Goal: Transaction & Acquisition: Purchase product/service

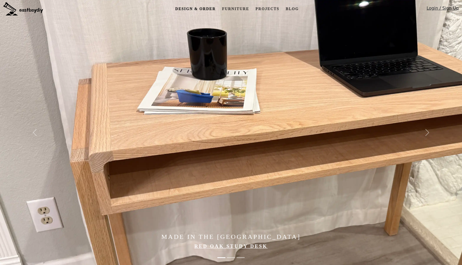
click at [197, 9] on link "Design & Order" at bounding box center [195, 9] width 45 height 10
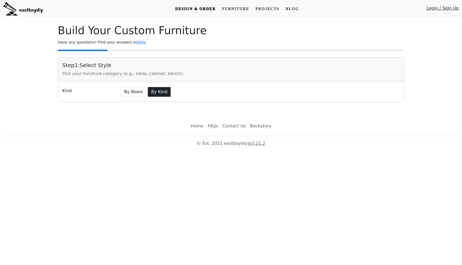
click at [154, 91] on button "By Kind" at bounding box center [159, 92] width 23 height 10
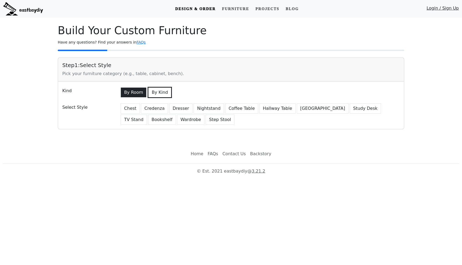
click at [141, 91] on button "By Room" at bounding box center [134, 92] width 26 height 10
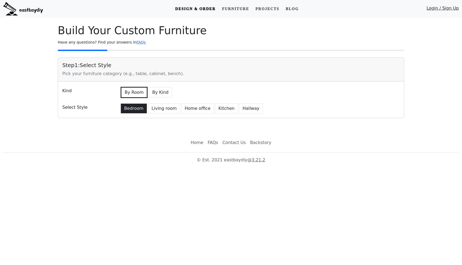
click at [137, 108] on button "Bedroom" at bounding box center [134, 109] width 26 height 10
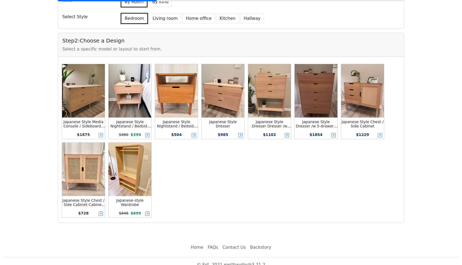
scroll to position [98, 0]
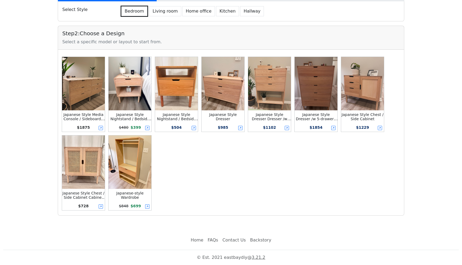
click at [180, 121] on div "Japanese Style Nightstand / Bedside Table Nightstand /w Top Shelf $ 504" at bounding box center [176, 94] width 43 height 75
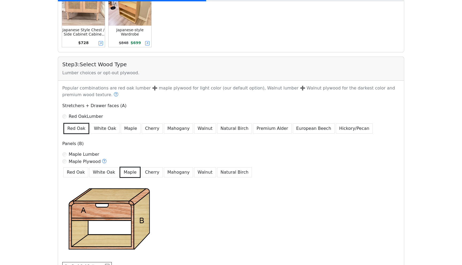
scroll to position [272, 0]
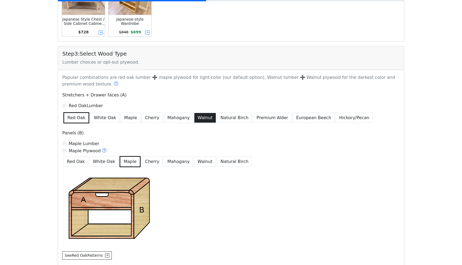
click at [195, 120] on button "Walnut" at bounding box center [205, 118] width 22 height 10
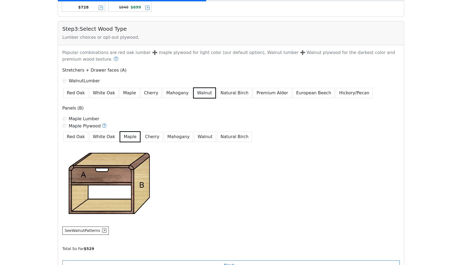
scroll to position [323, 0]
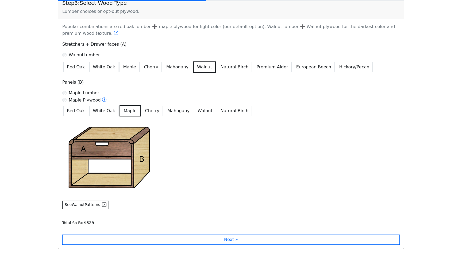
click at [77, 91] on label "Maple Lumber" at bounding box center [84, 93] width 30 height 6
click at [195, 115] on button "Walnut" at bounding box center [205, 111] width 22 height 10
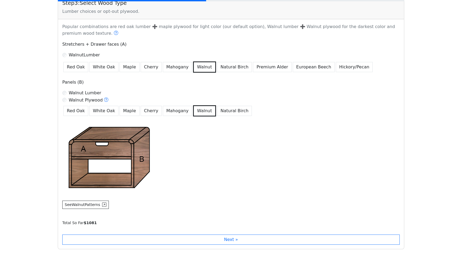
scroll to position [357, 0]
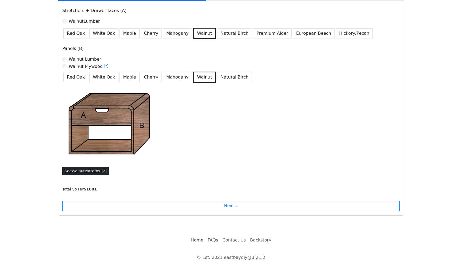
click at [100, 171] on button "See Walnut Patterns" at bounding box center [85, 171] width 47 height 8
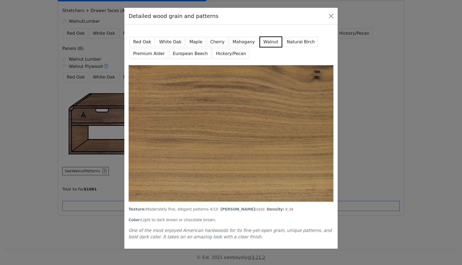
click at [243, 45] on button "Mahogany" at bounding box center [243, 42] width 29 height 10
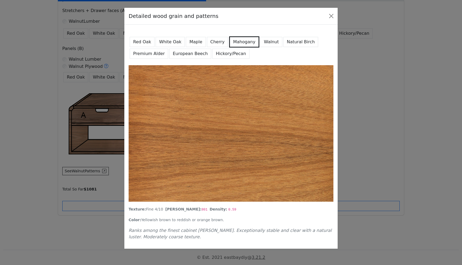
click at [284, 42] on button "Natural Birch" at bounding box center [301, 42] width 35 height 10
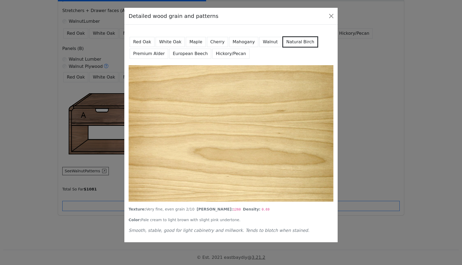
click at [219, 41] on button "Cherry" at bounding box center [217, 42] width 21 height 10
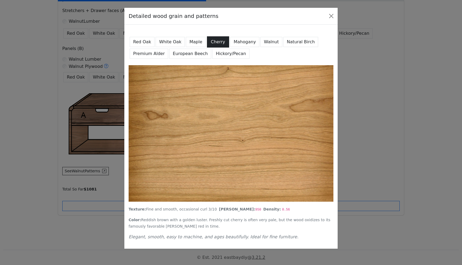
click at [207, 41] on button "Cherry" at bounding box center [218, 41] width 22 height 11
click at [194, 41] on button "Maple" at bounding box center [196, 42] width 20 height 10
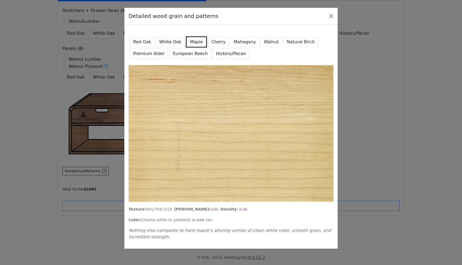
click at [175, 41] on button "White Oak" at bounding box center [170, 42] width 29 height 10
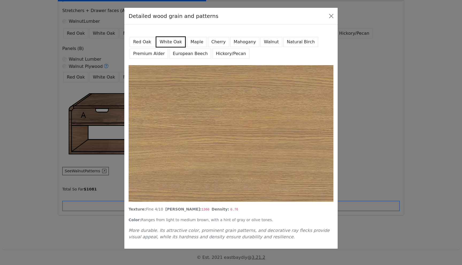
click at [134, 43] on button "Red Oak" at bounding box center [142, 42] width 25 height 10
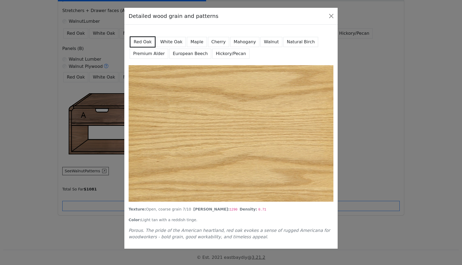
click at [139, 52] on button "Premium Alder" at bounding box center [149, 54] width 39 height 10
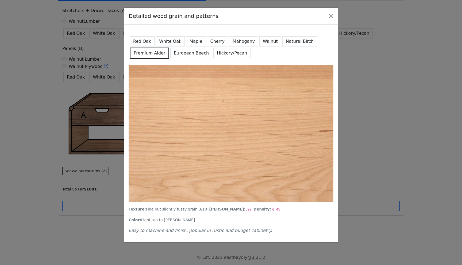
click at [170, 55] on button "European Beech" at bounding box center [191, 53] width 42 height 10
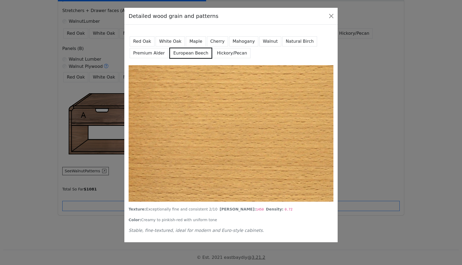
click at [215, 52] on button "Hickory/Pecan" at bounding box center [231, 53] width 37 height 10
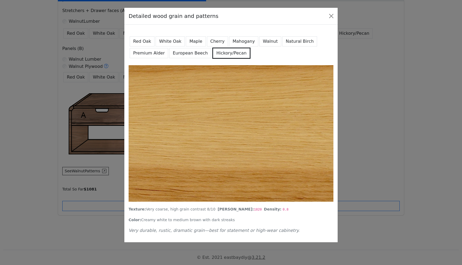
click at [264, 42] on button "Walnut" at bounding box center [271, 41] width 22 height 10
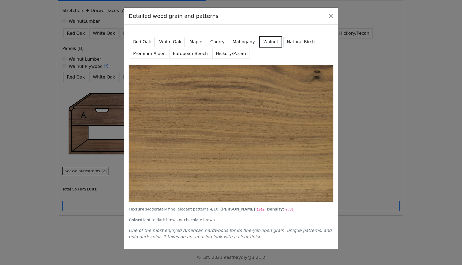
click at [227, 51] on button "Hickory/Pecan" at bounding box center [230, 54] width 37 height 10
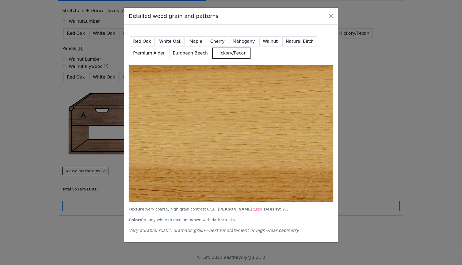
click at [260, 41] on button "Walnut" at bounding box center [271, 41] width 22 height 10
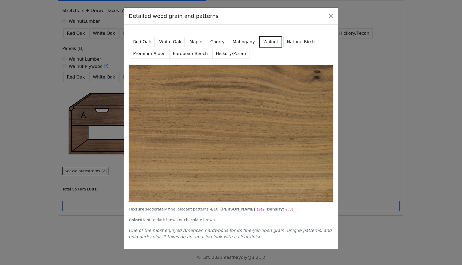
click at [226, 52] on button "Hickory/Pecan" at bounding box center [230, 54] width 37 height 10
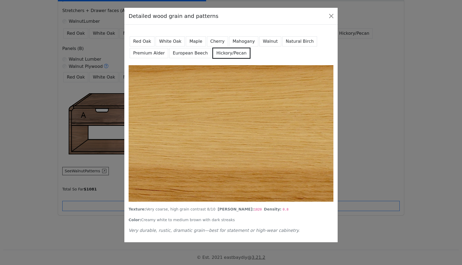
click at [189, 52] on button "European Beech" at bounding box center [190, 53] width 42 height 10
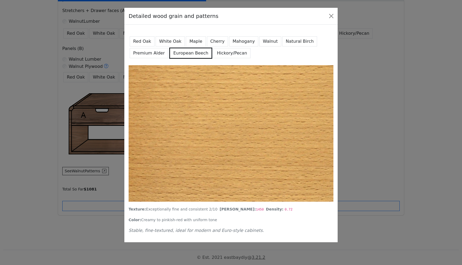
click at [260, 43] on button "Walnut" at bounding box center [271, 41] width 22 height 10
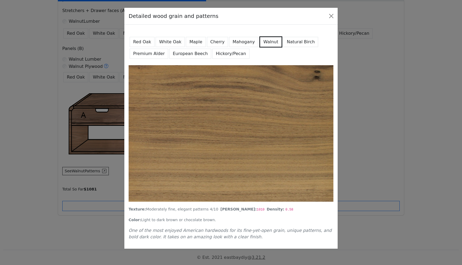
click at [212, 54] on button "Hickory/Pecan" at bounding box center [230, 54] width 37 height 10
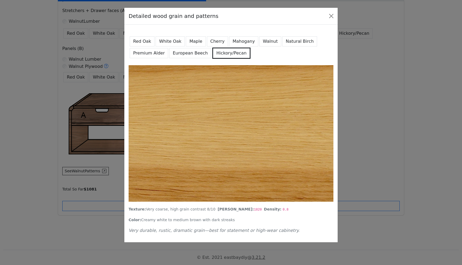
click at [191, 54] on button "European Beech" at bounding box center [190, 53] width 42 height 10
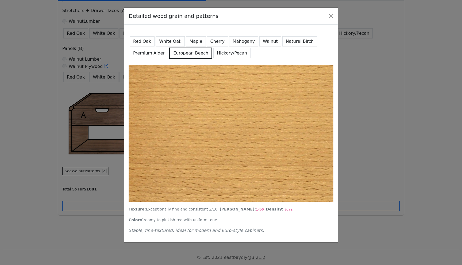
click at [155, 53] on button "Premium Alder" at bounding box center [149, 53] width 39 height 10
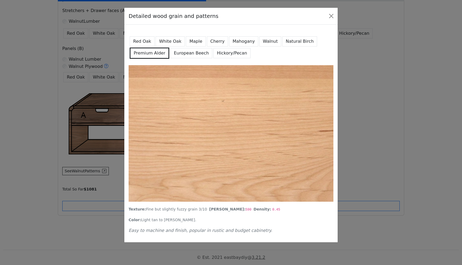
click at [283, 40] on button "Natural Birch" at bounding box center [300, 41] width 35 height 10
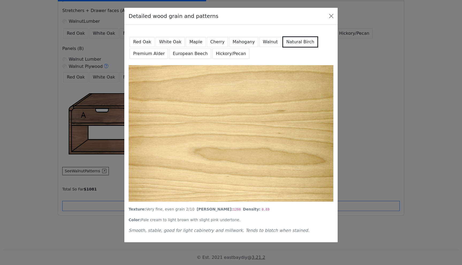
click at [270, 40] on button "Walnut" at bounding box center [271, 42] width 22 height 10
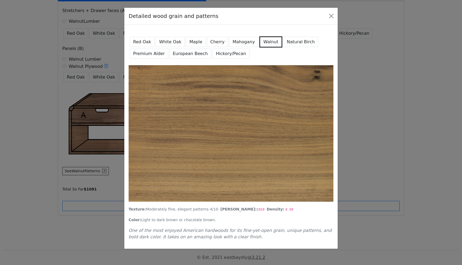
click at [242, 41] on button "Mahogany" at bounding box center [243, 42] width 29 height 10
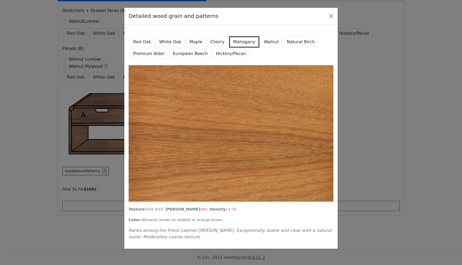
click at [265, 41] on button "Walnut" at bounding box center [272, 42] width 22 height 10
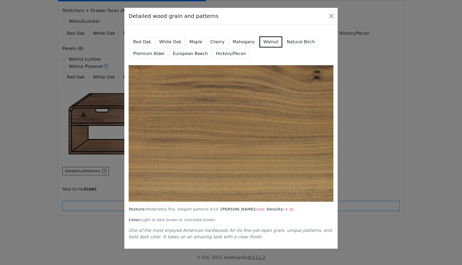
click at [231, 49] on button "Hickory/Pecan" at bounding box center [230, 54] width 37 height 10
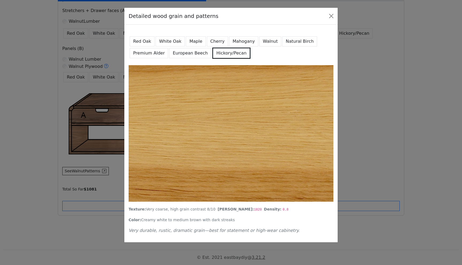
click at [270, 39] on button "Walnut" at bounding box center [271, 41] width 22 height 10
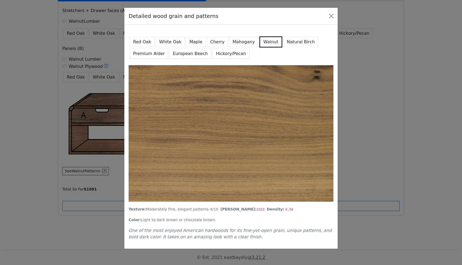
click at [383, 140] on div "Detailed wood grain and patterns Red Oak White Oak Maple Cherry Mahogany Walnut…" at bounding box center [231, 132] width 462 height 265
click at [332, 17] on button "Close" at bounding box center [331, 16] width 9 height 9
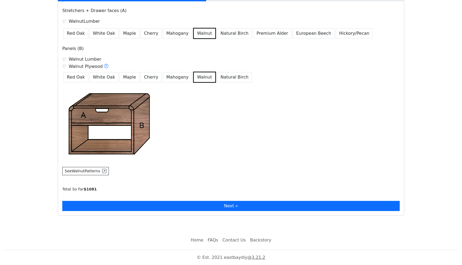
click at [110, 204] on button "Next »" at bounding box center [231, 206] width 338 height 10
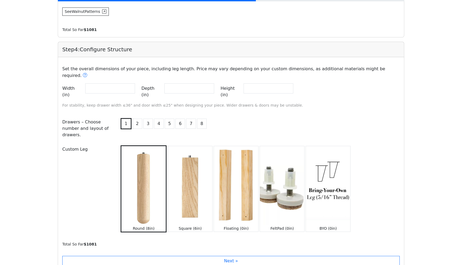
scroll to position [522, 0]
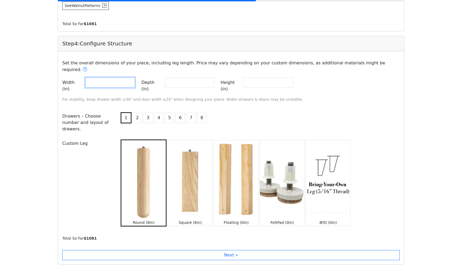
click at [115, 79] on input "**" at bounding box center [110, 83] width 50 height 10
type input "*"
type input "**"
click at [280, 199] on img at bounding box center [282, 179] width 44 height 79
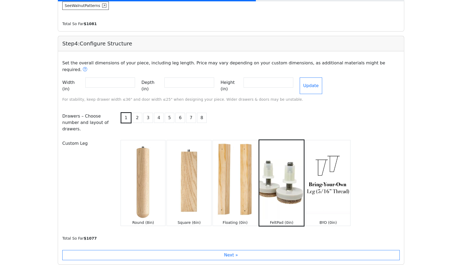
click at [139, 188] on img at bounding box center [143, 179] width 44 height 79
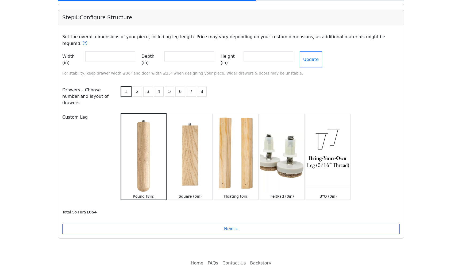
scroll to position [558, 0]
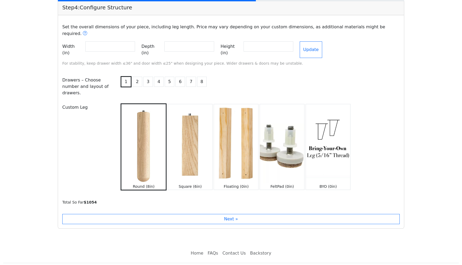
drag, startPoint x: 124, startPoint y: 207, endPoint x: 115, endPoint y: 171, distance: 36.5
click at [115, 171] on div "Step 4 : Configure Structure Set the overall dimensions of your piece, includin…" at bounding box center [231, 114] width 347 height 229
click at [322, 41] on button "Update" at bounding box center [311, 49] width 22 height 17
click at [136, 77] on button "2" at bounding box center [138, 82] width 10 height 10
click at [156, 77] on button "4" at bounding box center [159, 82] width 10 height 10
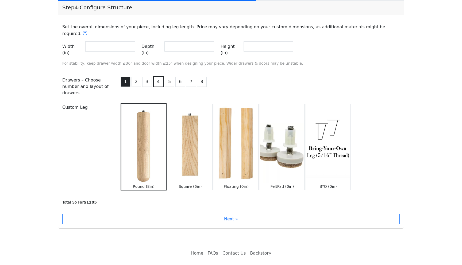
click at [124, 77] on button "1" at bounding box center [126, 82] width 10 height 10
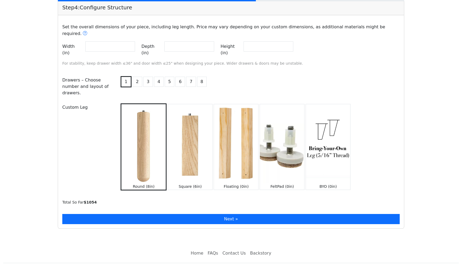
click at [130, 214] on button "Next »" at bounding box center [231, 219] width 338 height 10
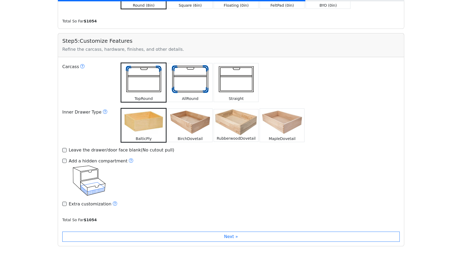
scroll to position [736, 0]
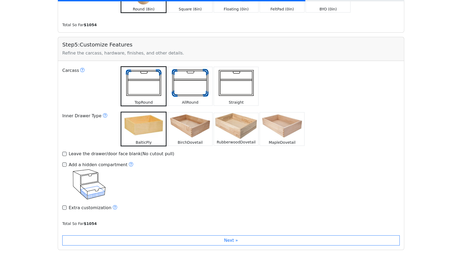
click at [199, 74] on img at bounding box center [190, 83] width 44 height 32
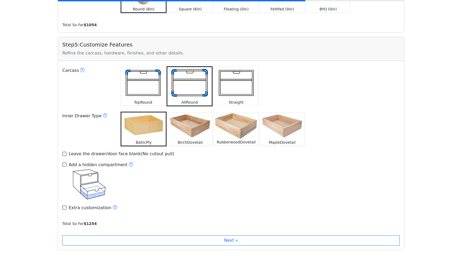
click at [182, 122] on img at bounding box center [190, 126] width 44 height 27
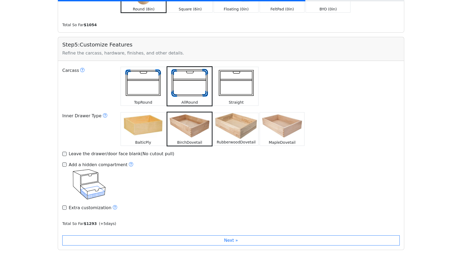
click at [233, 123] on img at bounding box center [236, 126] width 44 height 26
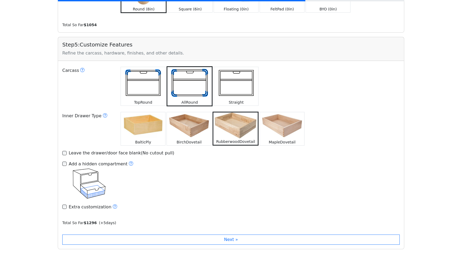
click at [285, 122] on img at bounding box center [282, 125] width 44 height 27
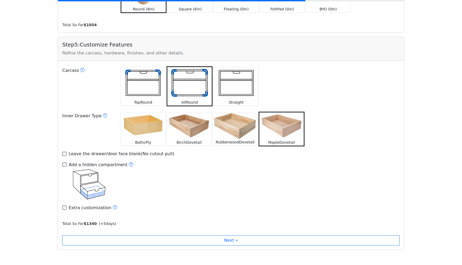
click at [103, 151] on div "Leave the drawer/door face blank(No cutout pull)" at bounding box center [122, 154] width 106 height 6
click at [105, 162] on div "Add a hidden compartment" at bounding box center [101, 165] width 65 height 7
click at [109, 162] on div "Add a hidden compartment" at bounding box center [101, 165] width 65 height 7
click at [88, 205] on label "Extra customization" at bounding box center [93, 208] width 49 height 7
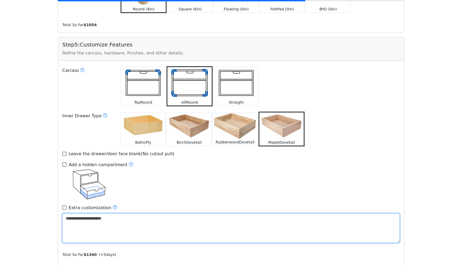
click at [89, 214] on textarea at bounding box center [231, 228] width 338 height 29
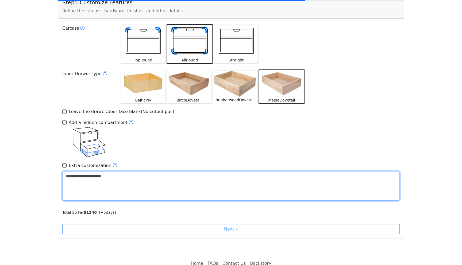
scroll to position [781, 0]
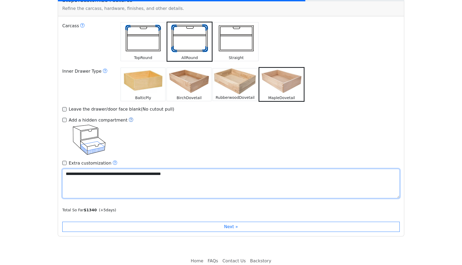
type textarea "**********"
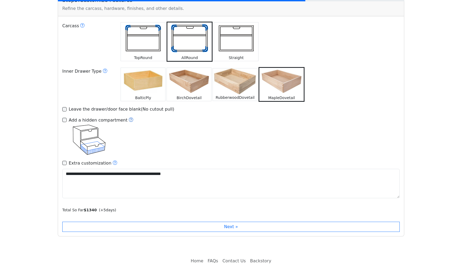
click at [129, 118] on icon at bounding box center [131, 120] width 4 height 4
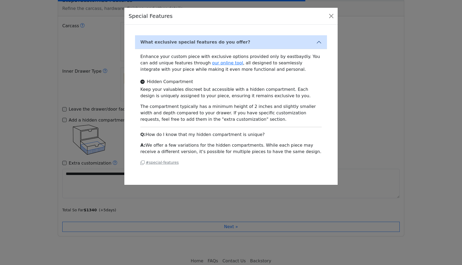
click at [165, 158] on div "Enhance your custom piece with exclusive options provided only by eastbaydiy. Y…" at bounding box center [231, 111] width 192 height 125
click at [165, 162] on small "# special-features" at bounding box center [159, 163] width 38 height 4
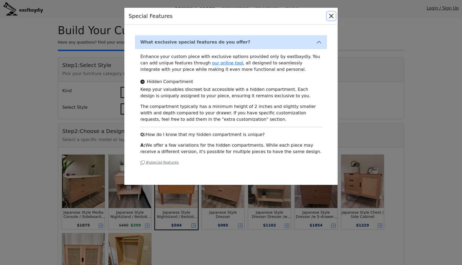
click at [334, 14] on button "Close" at bounding box center [331, 16] width 9 height 9
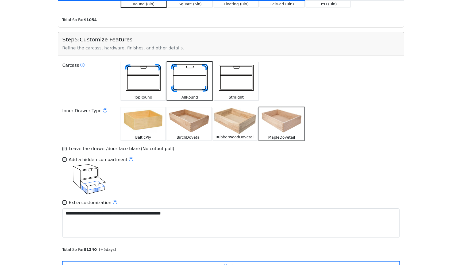
scroll to position [741, 0]
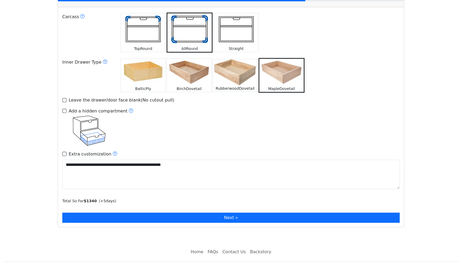
click at [147, 213] on button "Next »" at bounding box center [231, 218] width 338 height 10
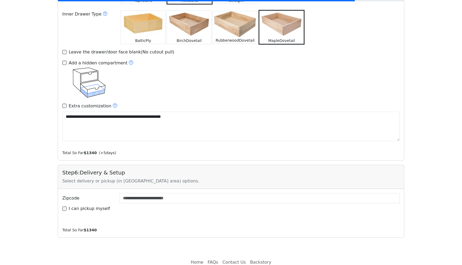
scroll to position [842, 0]
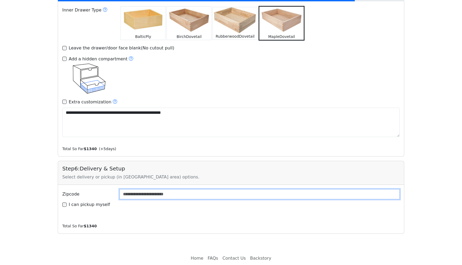
click at [138, 189] on input "Zipcode" at bounding box center [260, 194] width 280 height 10
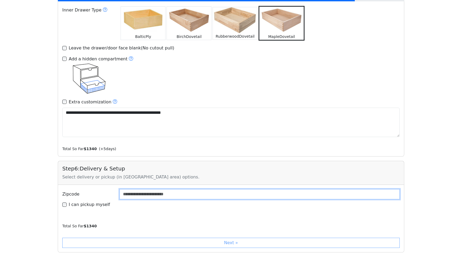
type input "*****"
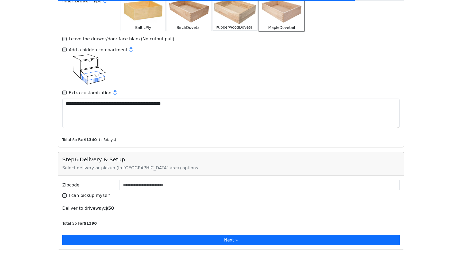
click at [141, 235] on button "Next »" at bounding box center [231, 240] width 338 height 10
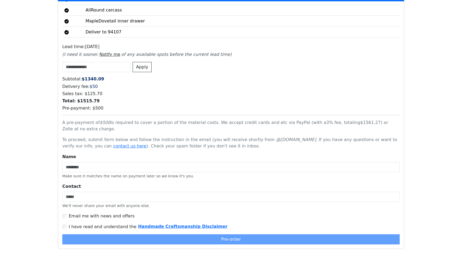
scroll to position [1304, 0]
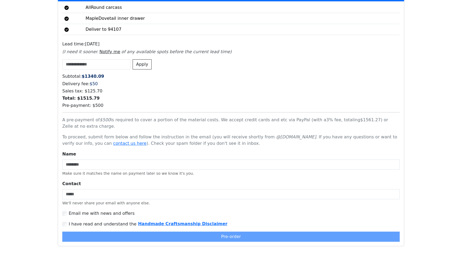
click at [64, 221] on div "I have read and understand the Handmade Craftsmanship Disclaimer" at bounding box center [231, 224] width 338 height 6
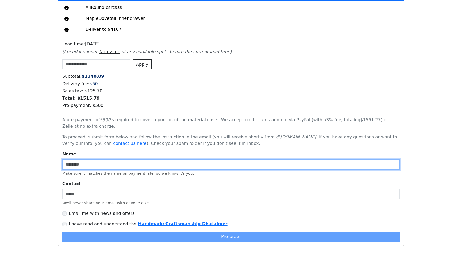
click at [87, 160] on input "Name" at bounding box center [231, 165] width 338 height 10
type input "**********"
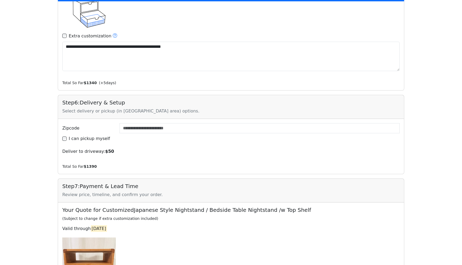
scroll to position [909, 0]
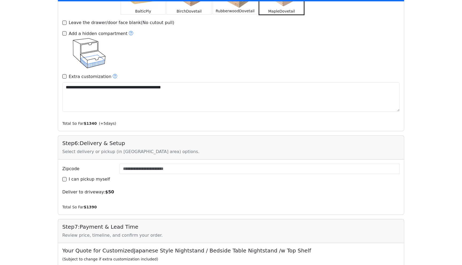
type input "**********"
click at [69, 176] on label "I can pickup myself" at bounding box center [89, 179] width 41 height 6
type input "*****"
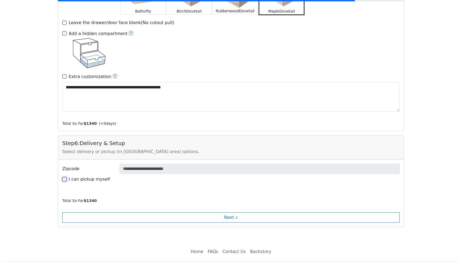
scroll to position [867, 0]
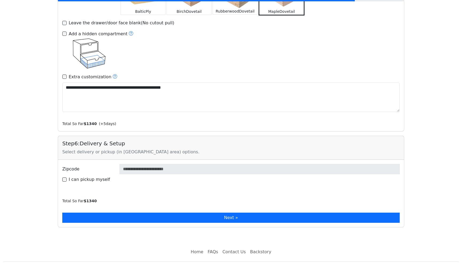
click at [110, 213] on button "Next »" at bounding box center [231, 218] width 338 height 10
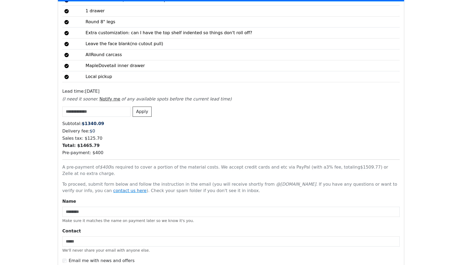
scroll to position [1317, 0]
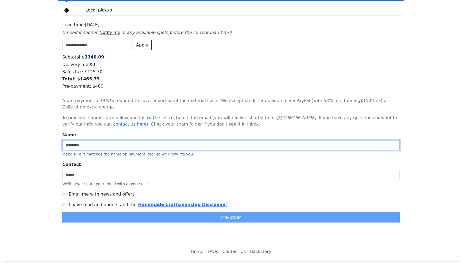
click at [104, 140] on input "Name" at bounding box center [231, 145] width 338 height 10
type input "**********"
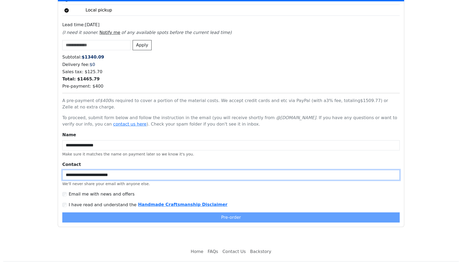
type input "**********"
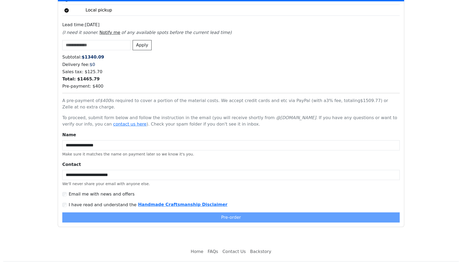
click at [153, 213] on div "Pre-order" at bounding box center [231, 218] width 338 height 10
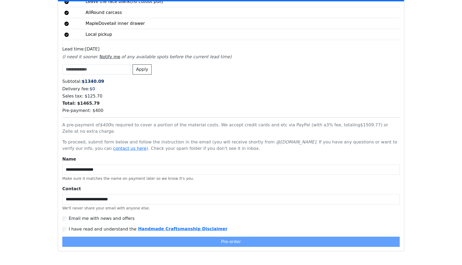
scroll to position [1304, 0]
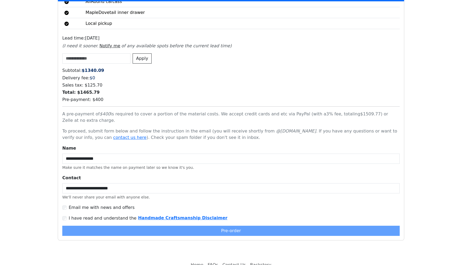
click at [64, 210] on div "**********" at bounding box center [231, 190] width 338 height 91
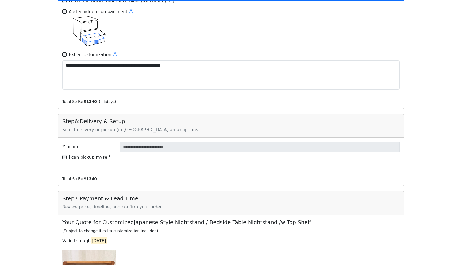
scroll to position [886, 0]
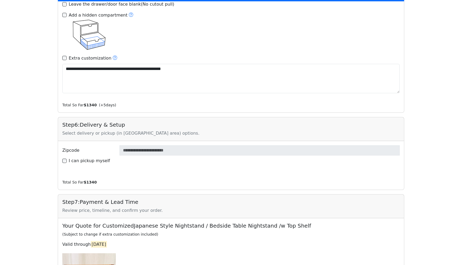
click at [115, 146] on label "Zipcode" at bounding box center [87, 151] width 57 height 10
click at [103, 128] on div "Step 6 : Delivery & Setup Select delivery or pickup (in [GEOGRAPHIC_DATA] area)…" at bounding box center [231, 129] width 346 height 24
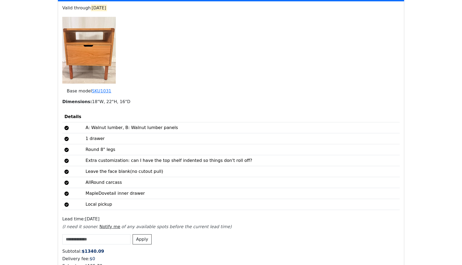
scroll to position [1317, 0]
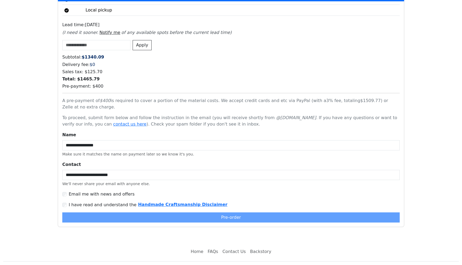
click at [117, 213] on div "Pre-order" at bounding box center [231, 218] width 338 height 10
click at [120, 213] on div "Pre-order" at bounding box center [231, 218] width 338 height 10
click at [72, 191] on label "Email me with news and offers" at bounding box center [102, 194] width 66 height 6
click at [66, 202] on div "I have read and understand the Handmade Craftsmanship Disclaimer" at bounding box center [231, 205] width 338 height 6
click at [94, 200] on div "**********" at bounding box center [231, 177] width 338 height 91
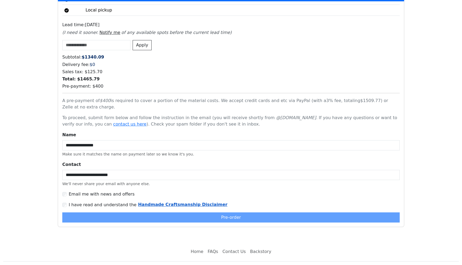
click at [146, 202] on b "Handmade Craftsmanship Disclaimer" at bounding box center [182, 204] width 89 height 5
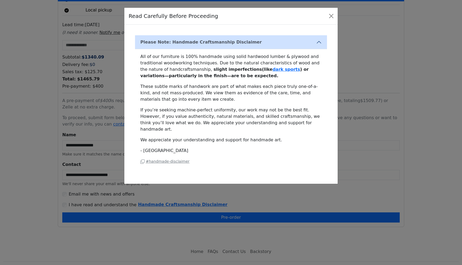
click at [109, 141] on div "Read Carefully Before Proceeding Please Note: Handmade Craftsmanship Disclaimer…" at bounding box center [231, 132] width 462 height 265
click at [330, 16] on button "Close" at bounding box center [331, 16] width 9 height 9
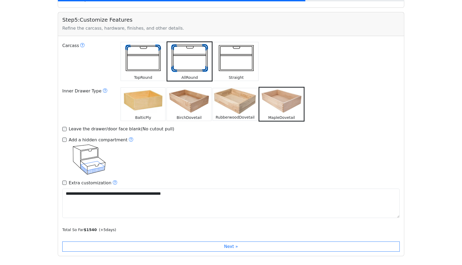
scroll to position [790, 0]
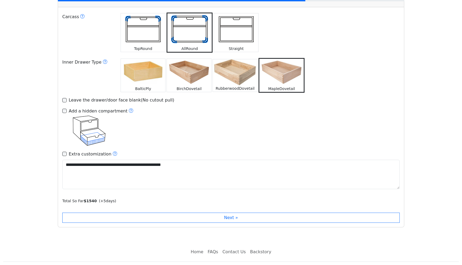
click at [104, 214] on div "**********" at bounding box center [231, 105] width 347 height 245
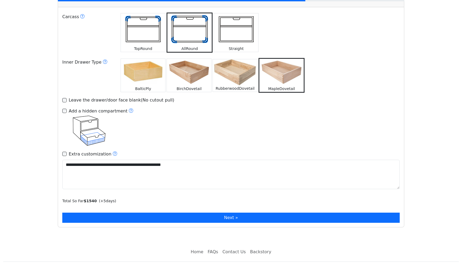
click at [102, 213] on button "Next »" at bounding box center [231, 218] width 338 height 10
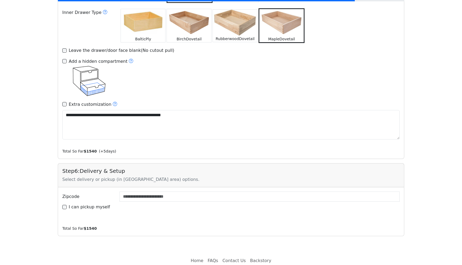
scroll to position [848, 0]
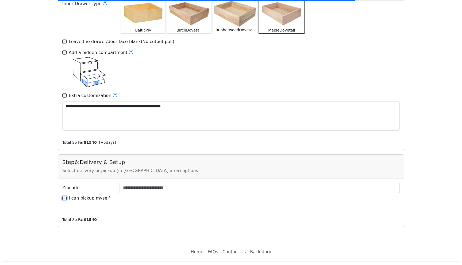
type input "*****"
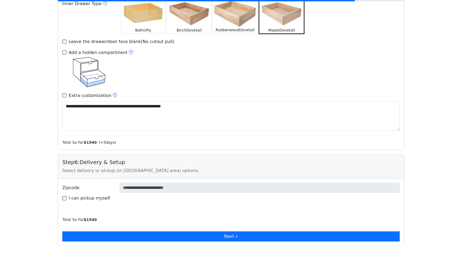
click at [99, 232] on button "Next »" at bounding box center [231, 237] width 338 height 10
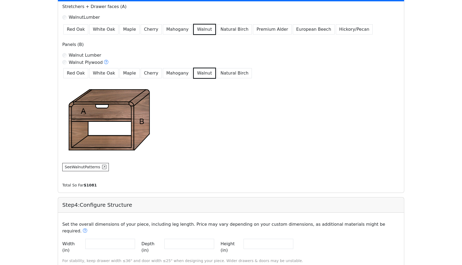
scroll to position [338, 0]
